Goal: Navigation & Orientation: Find specific page/section

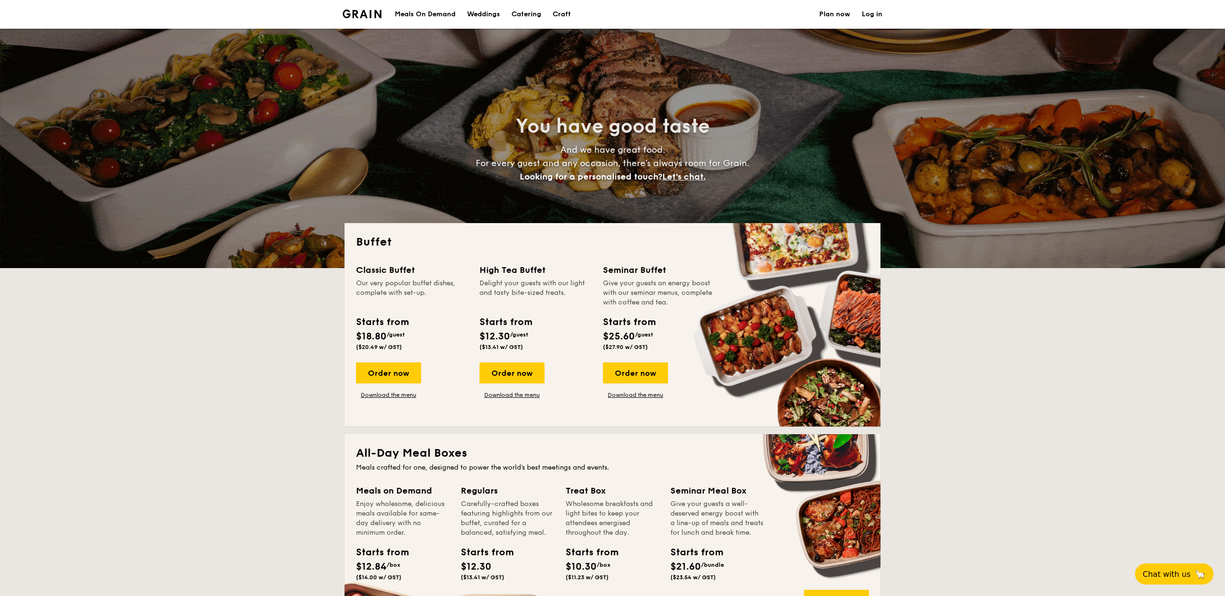
select select
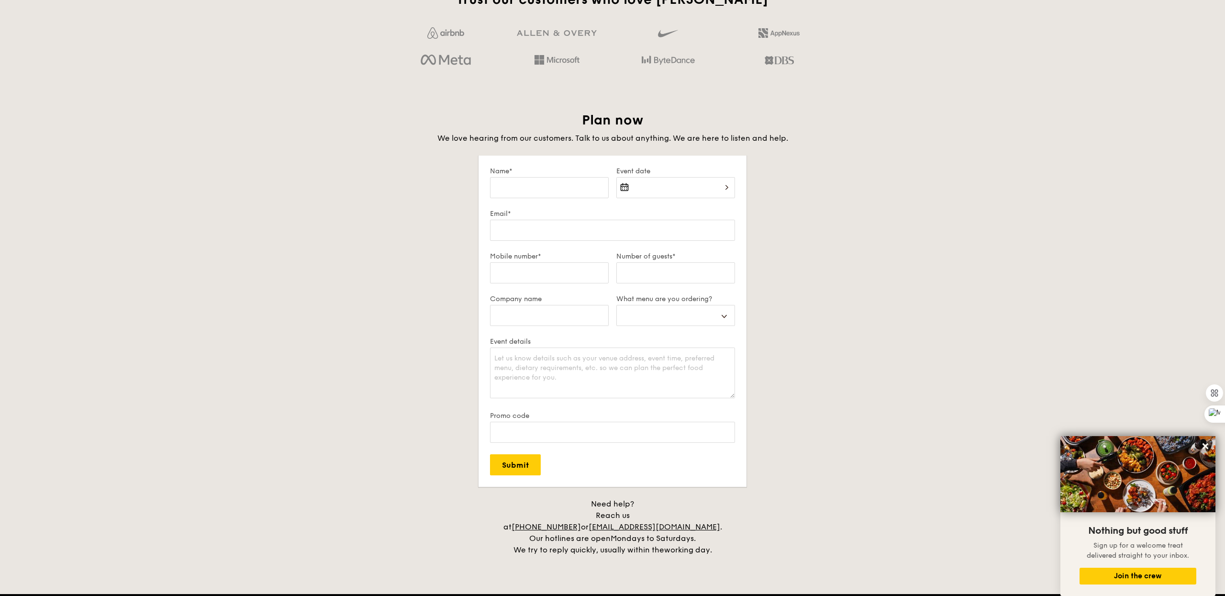
scroll to position [1805, 0]
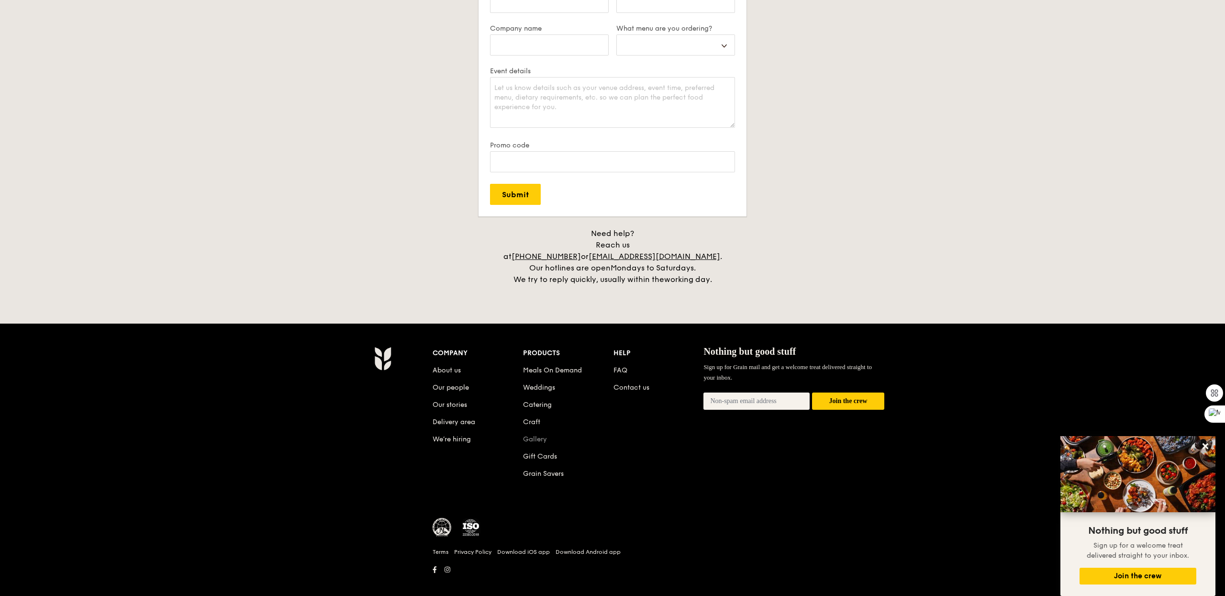
click at [532, 435] on link "Gallery" at bounding box center [535, 439] width 24 height 8
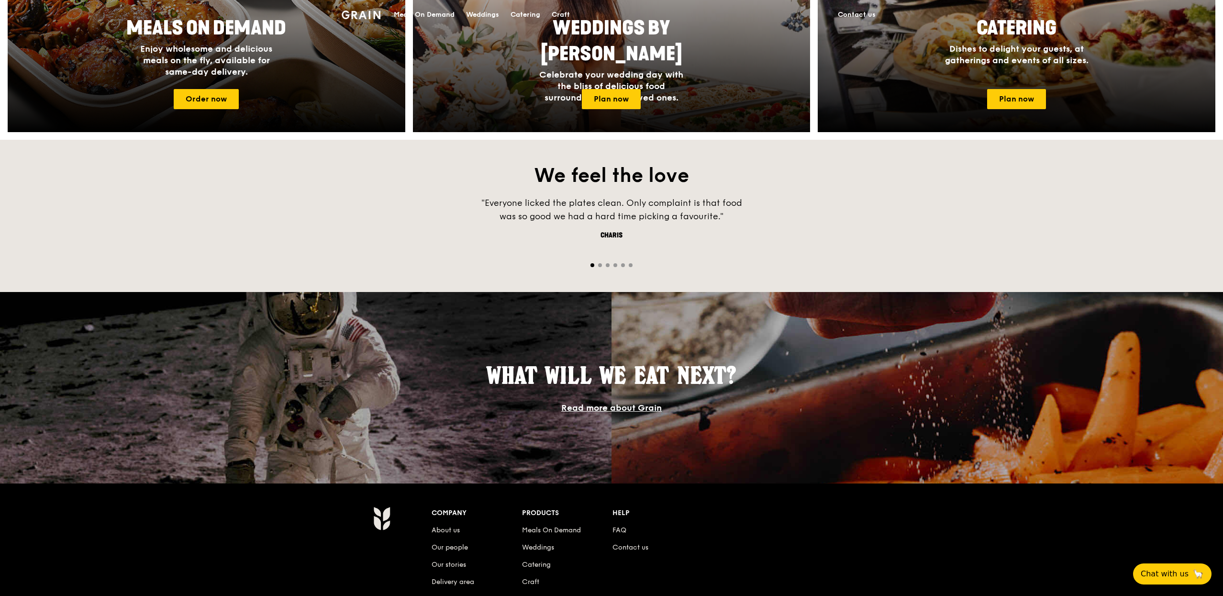
scroll to position [681, 0]
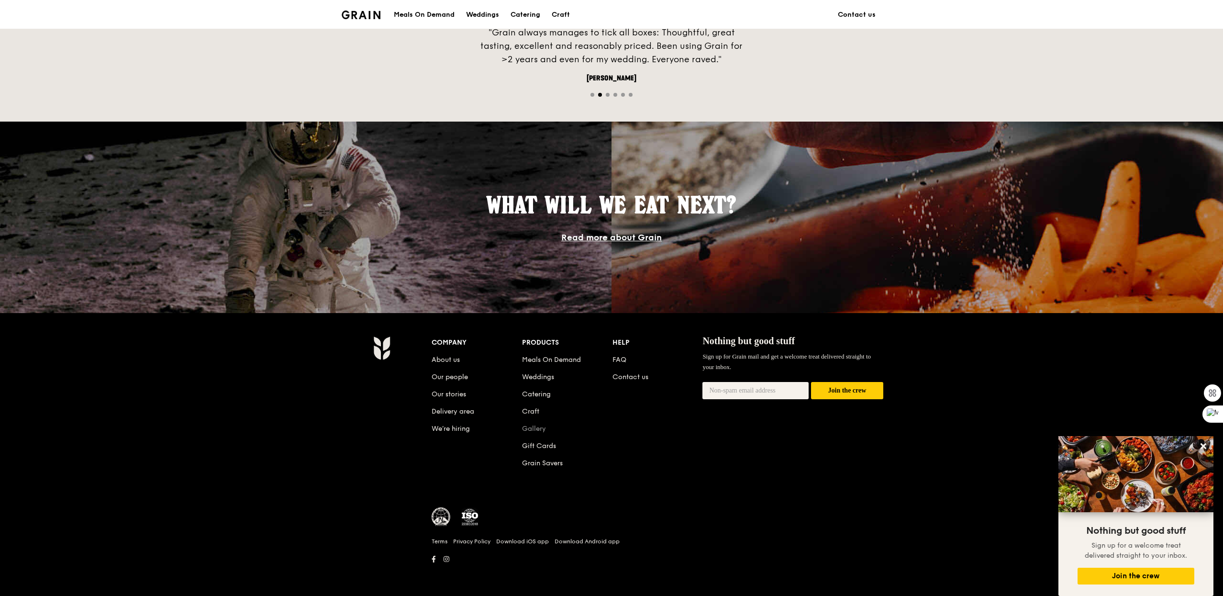
click at [530, 432] on link "Gallery" at bounding box center [534, 428] width 24 height 8
